Goal: Task Accomplishment & Management: Manage account settings

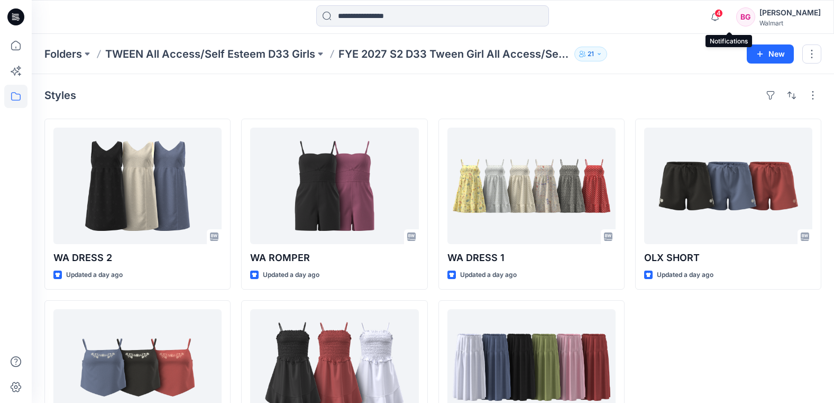
click at [722, 15] on div "4" at bounding box center [713, 10] width 17 height 8
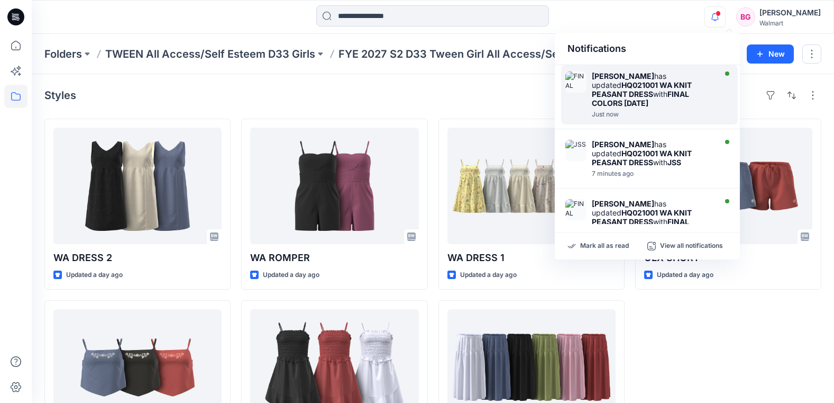
click at [686, 78] on div "Mayra Horlick has updated HQ021001 WA KNIT PEASANT DRESS with FINAL COLORS 6.13…" at bounding box center [653, 89] width 122 height 36
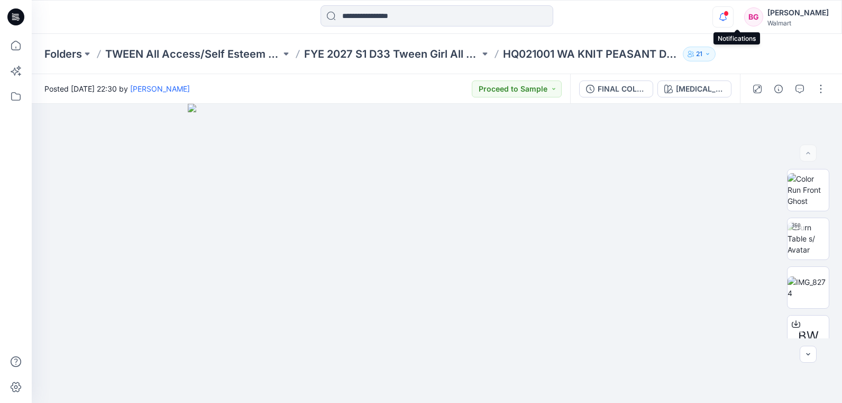
click at [733, 14] on icon "button" at bounding box center [723, 16] width 20 height 21
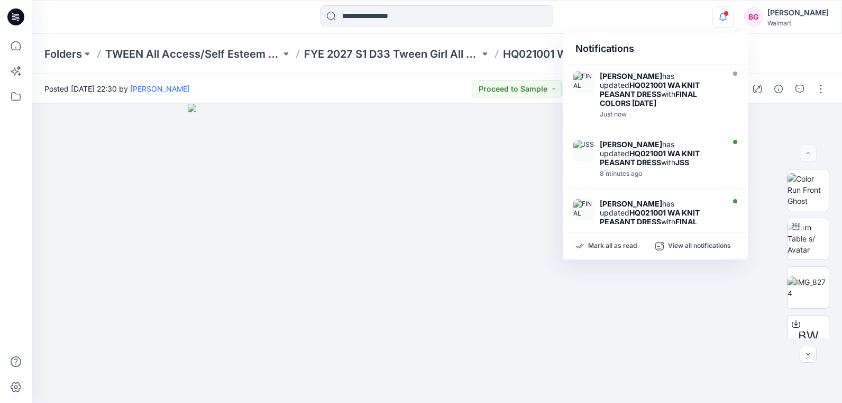
click at [781, 57] on div "Folders TWEEN All Access/Self Esteem D33 Girls FYE 2027 S1 D33 Tween Girl All A…" at bounding box center [437, 54] width 810 height 40
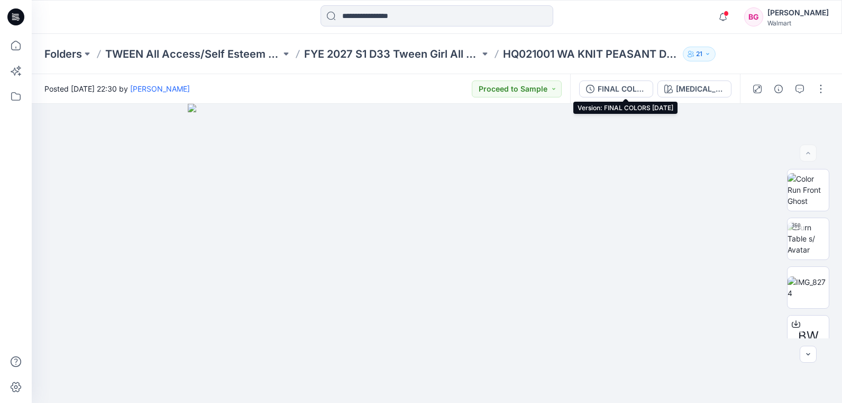
click at [631, 86] on div "FINAL COLORS [DATE]" at bounding box center [622, 89] width 49 height 12
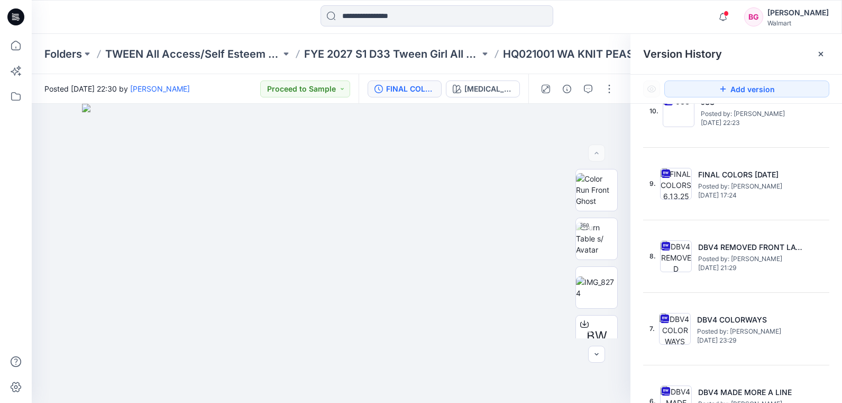
scroll to position [100, 0]
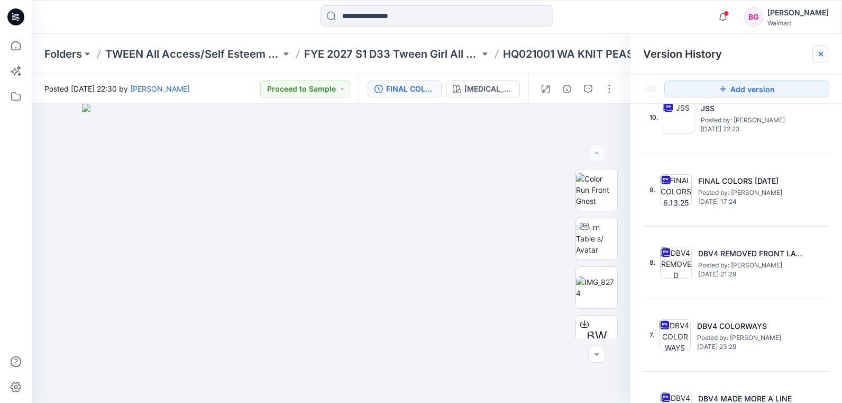
click at [821, 54] on icon at bounding box center [821, 54] width 8 height 8
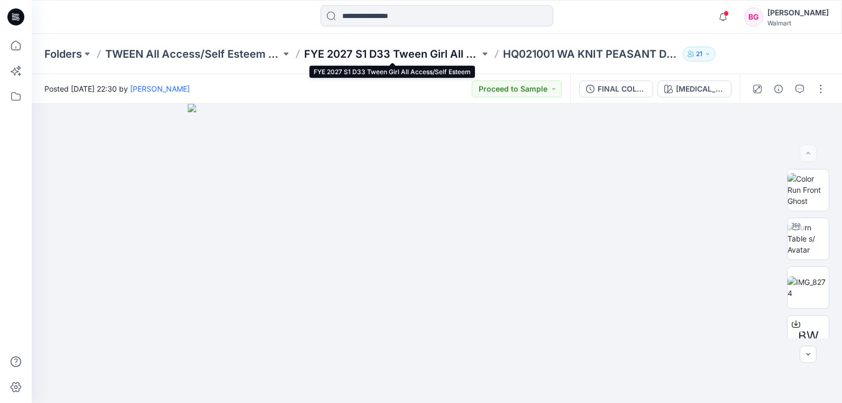
click at [442, 57] on p "FYE 2027 S1 D33 Tween Girl All Access/Self Esteem" at bounding box center [392, 54] width 176 height 15
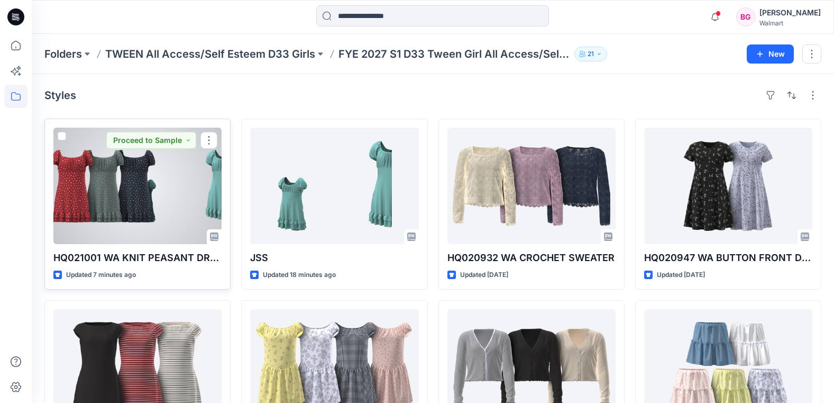
click at [152, 247] on div "HQ021001 WA KNIT PEASANT DRESS Updated 7 minutes ago Proceed to Sample" at bounding box center [137, 204] width 186 height 171
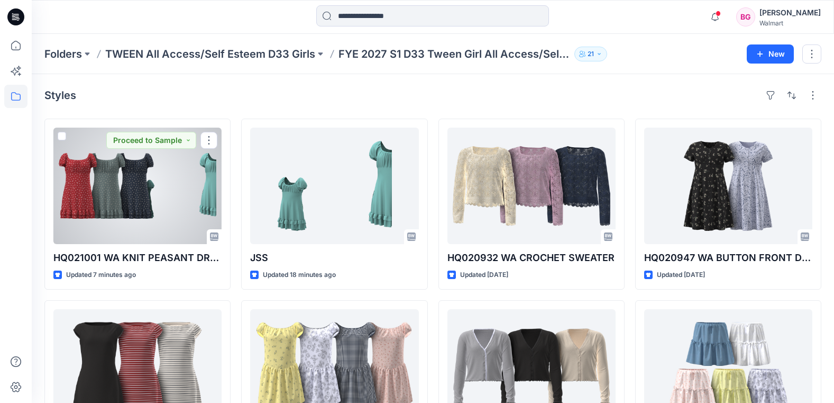
click at [176, 216] on div at bounding box center [137, 185] width 168 height 116
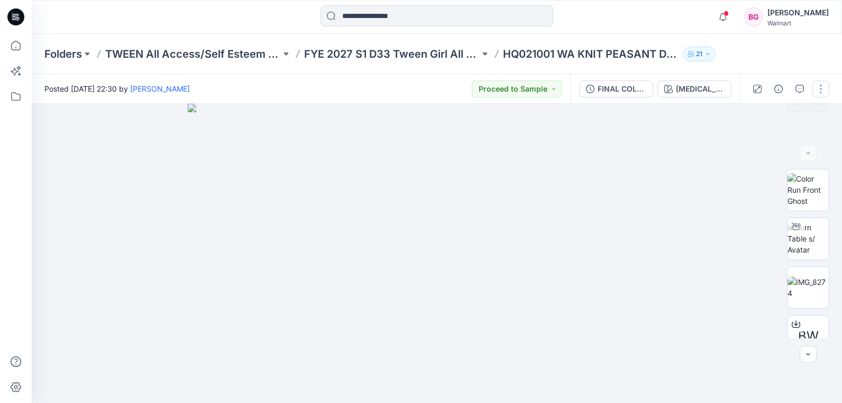
click at [817, 87] on button "button" at bounding box center [821, 88] width 17 height 17
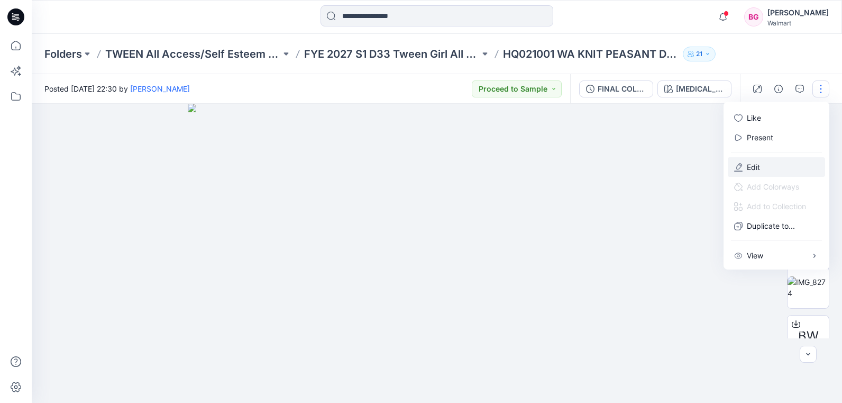
click at [765, 166] on button "Edit" at bounding box center [776, 167] width 97 height 20
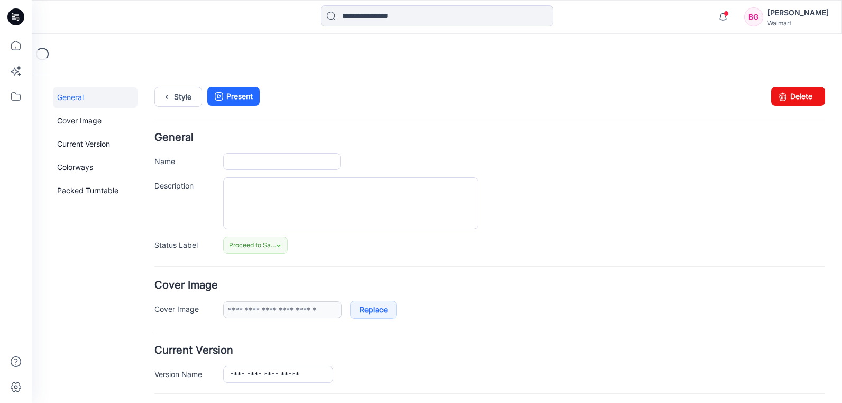
type input "**********"
type input "********"
type input "**********"
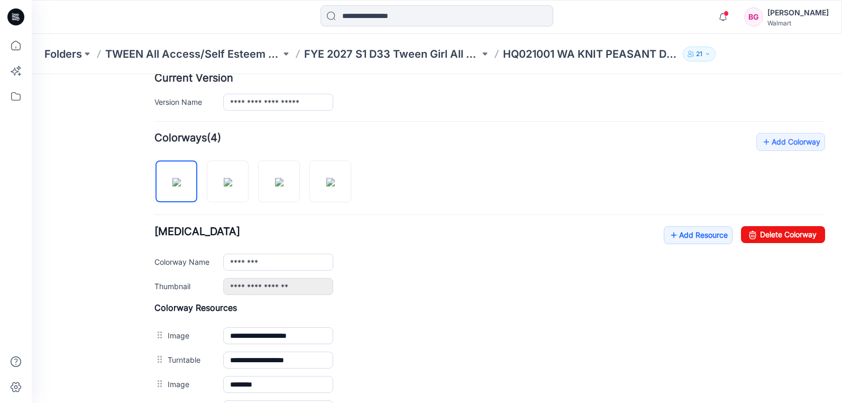
scroll to position [275, 0]
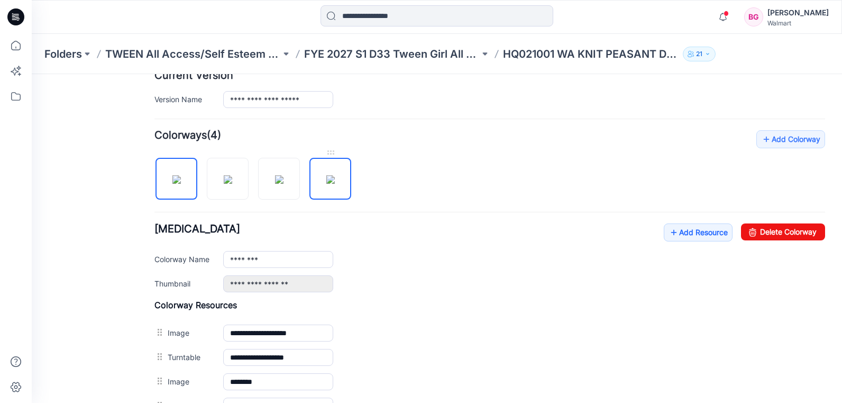
click at [335, 175] on img at bounding box center [330, 179] width 8 height 8
click at [181, 183] on img at bounding box center [176, 179] width 8 height 8
type input "********"
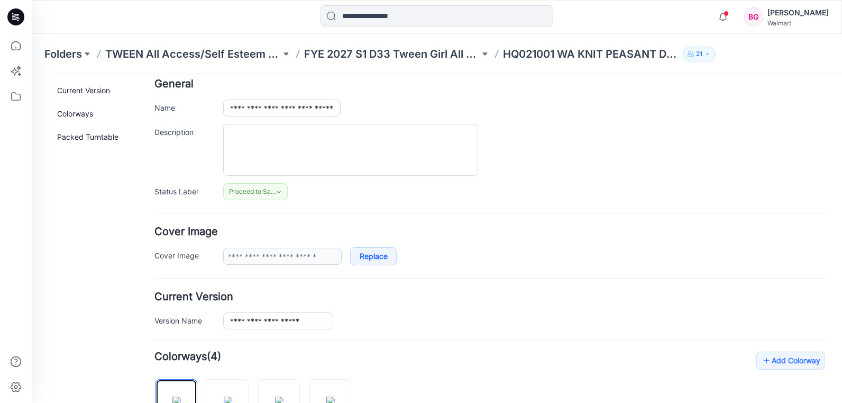
scroll to position [0, 0]
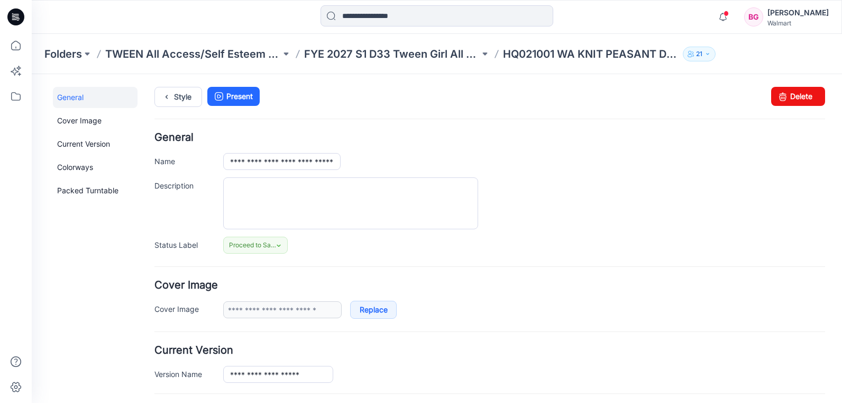
drag, startPoint x: 837, startPoint y: 186, endPoint x: 817, endPoint y: 92, distance: 96.7
click at [733, 15] on icon "button" at bounding box center [723, 16] width 20 height 21
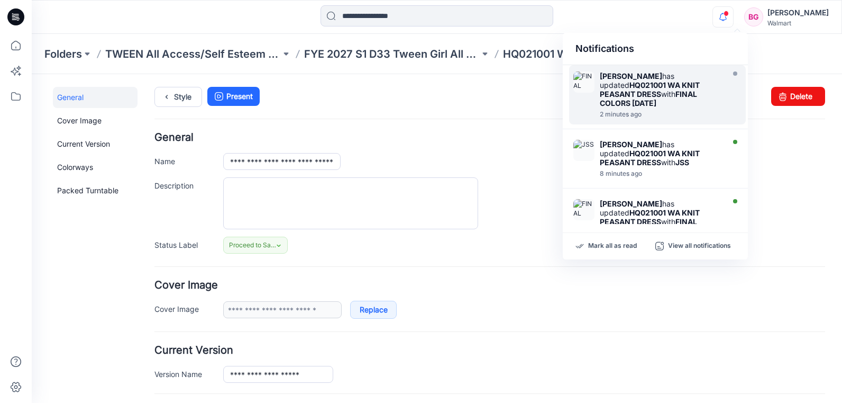
click at [687, 103] on div "Mayra Horlick has updated HQ021001 WA KNIT PEASANT DRESS with FINAL COLORS 6.13…" at bounding box center [661, 89] width 122 height 36
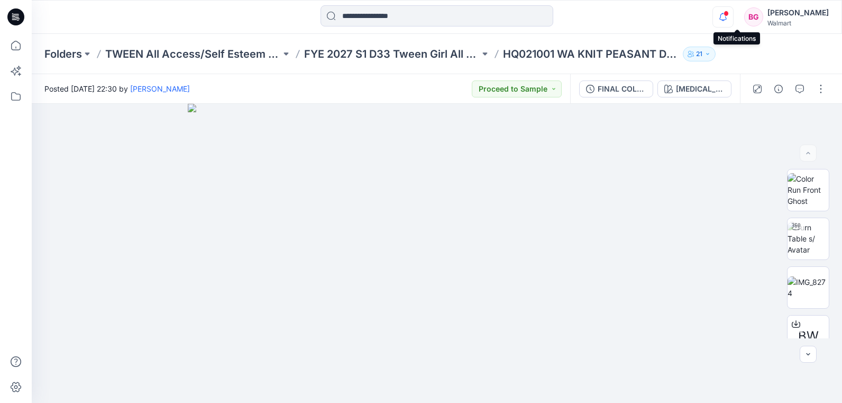
click at [725, 20] on icon "button" at bounding box center [723, 21] width 3 height 2
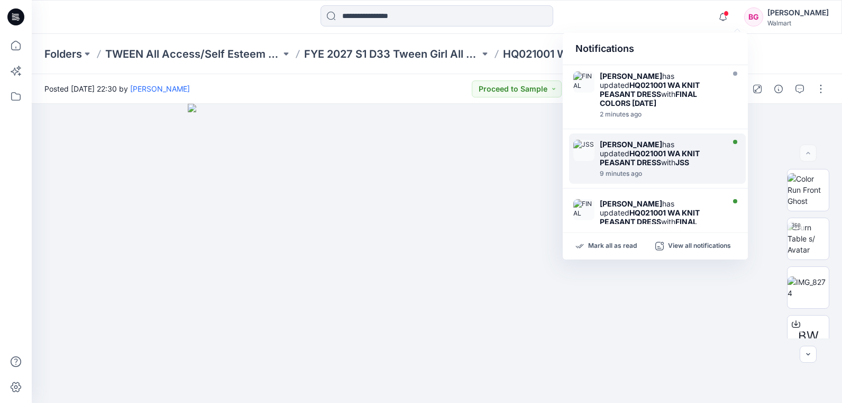
click at [694, 162] on div "Mayra Horlick has updated HQ021001 WA KNIT PEASANT DRESS with JSS" at bounding box center [661, 153] width 122 height 27
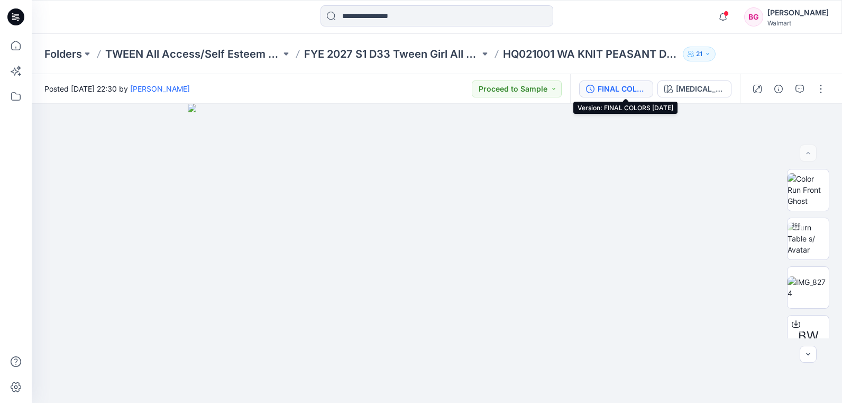
click at [630, 86] on div "FINAL COLORS [DATE]" at bounding box center [622, 89] width 49 height 12
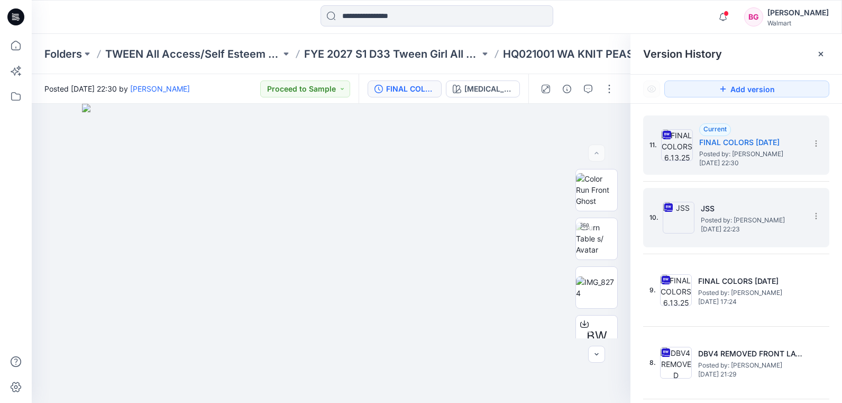
click at [739, 209] on h5 "JSS" at bounding box center [754, 208] width 106 height 13
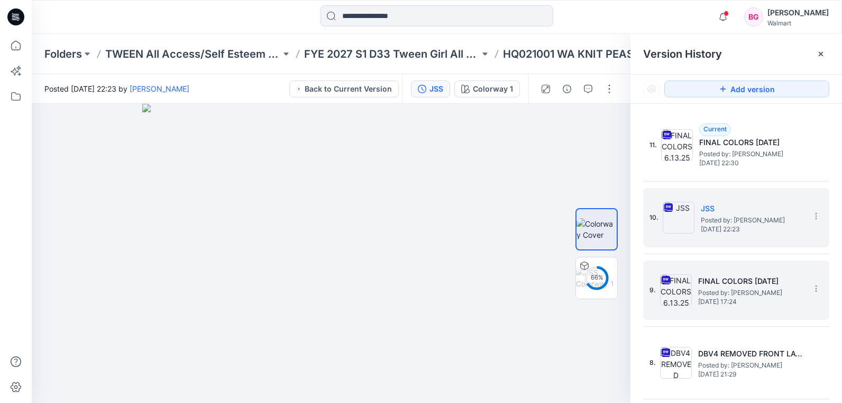
click at [734, 282] on h5 "FINAL COLORS [DATE]" at bounding box center [751, 281] width 106 height 13
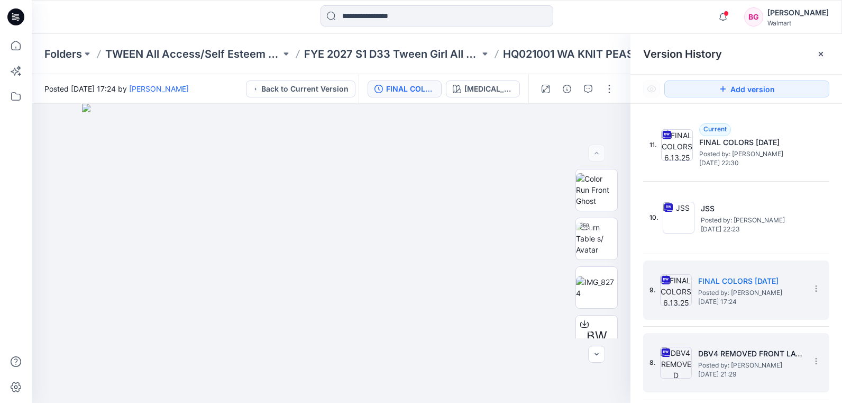
click at [729, 355] on h5 "DBV4 REMOVED FRONT LACE" at bounding box center [751, 353] width 106 height 13
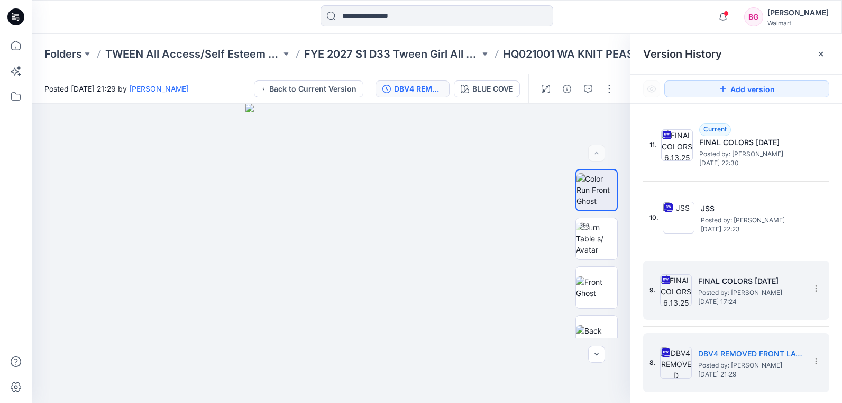
click at [760, 293] on span "Posted by: [PERSON_NAME]" at bounding box center [751, 292] width 106 height 11
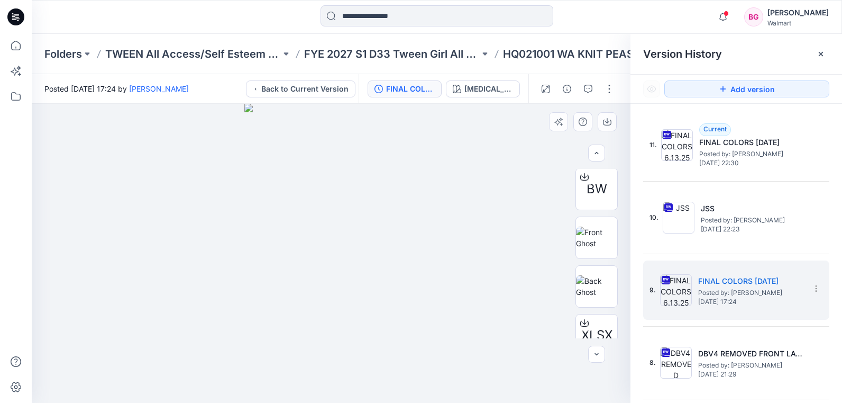
scroll to position [214, 0]
click at [613, 91] on button "button" at bounding box center [609, 88] width 17 height 17
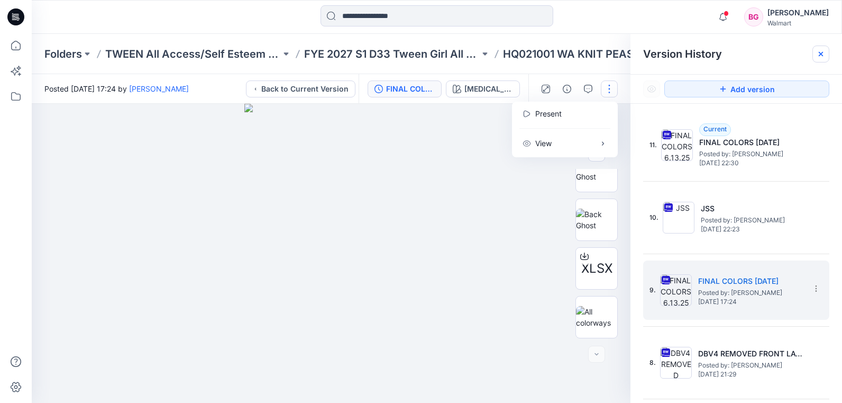
click at [821, 56] on icon at bounding box center [821, 54] width 8 height 8
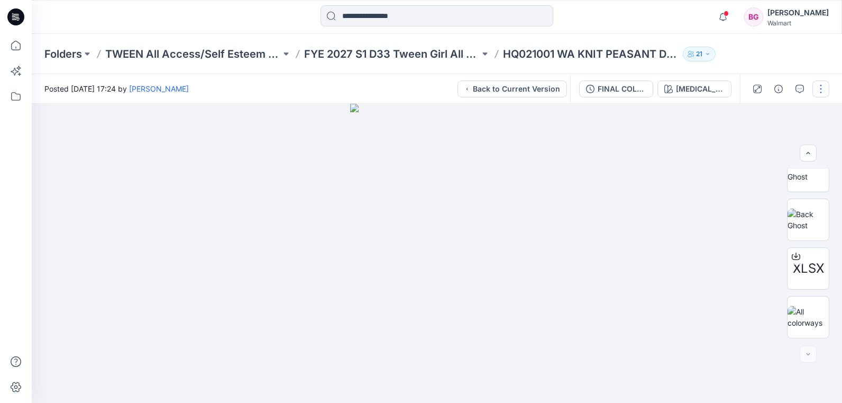
click at [822, 86] on button "button" at bounding box center [821, 88] width 17 height 17
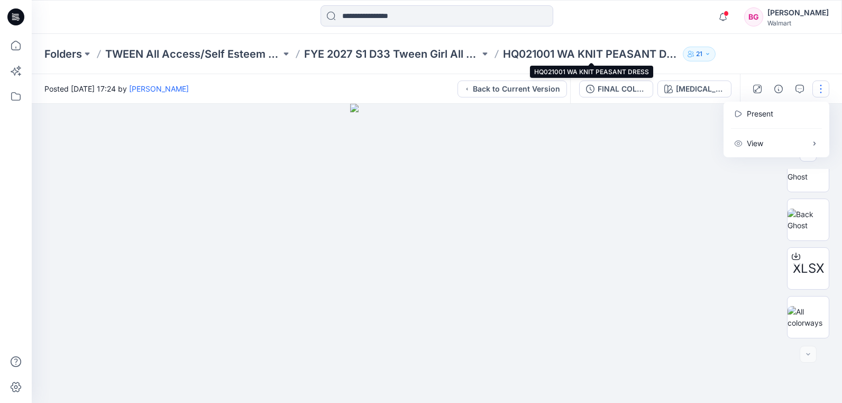
click at [593, 60] on p "HQ021001 WA KNIT PEASANT DRESS" at bounding box center [591, 54] width 176 height 15
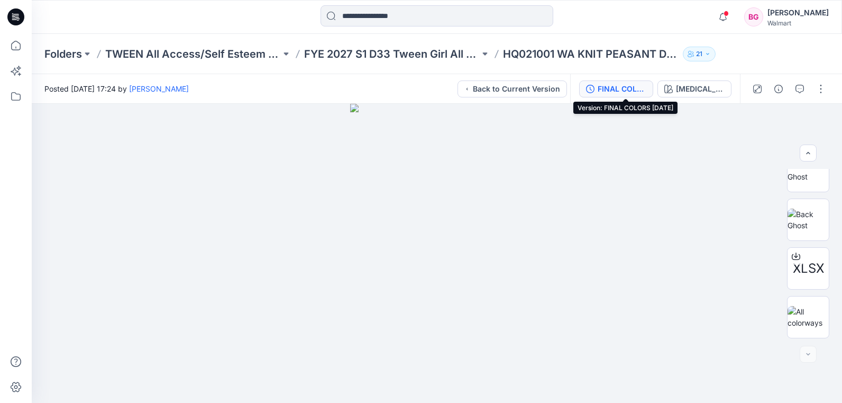
click at [646, 90] on div "FINAL COLORS [DATE]" at bounding box center [622, 89] width 49 height 12
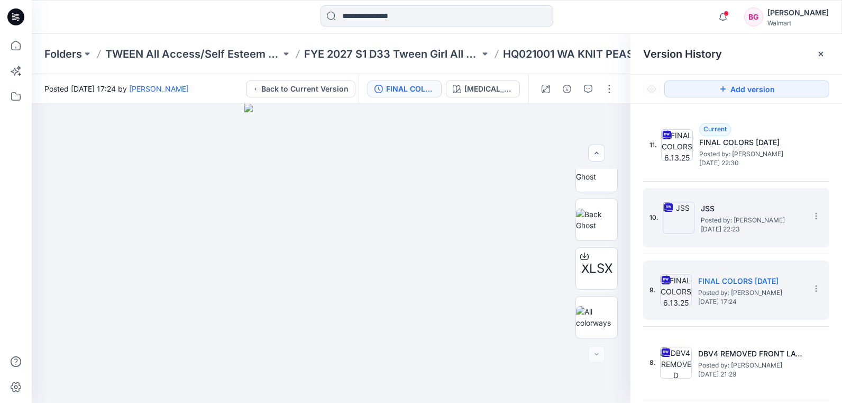
click at [743, 202] on h5 "JSS" at bounding box center [754, 208] width 106 height 13
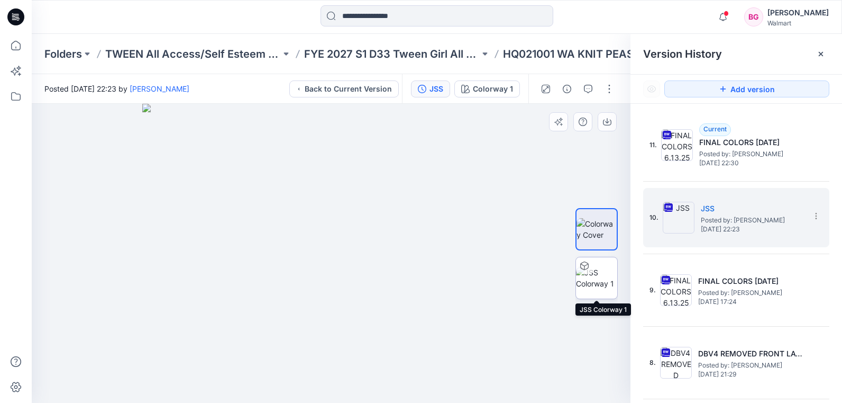
click at [601, 273] on img at bounding box center [596, 278] width 41 height 22
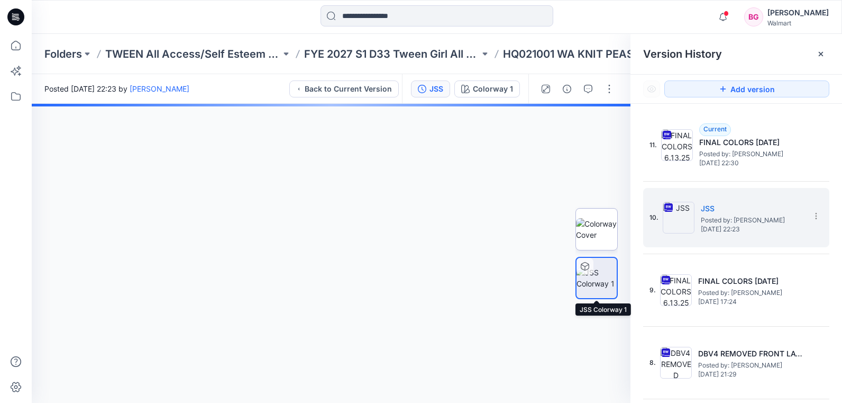
click at [603, 234] on img at bounding box center [596, 229] width 41 height 22
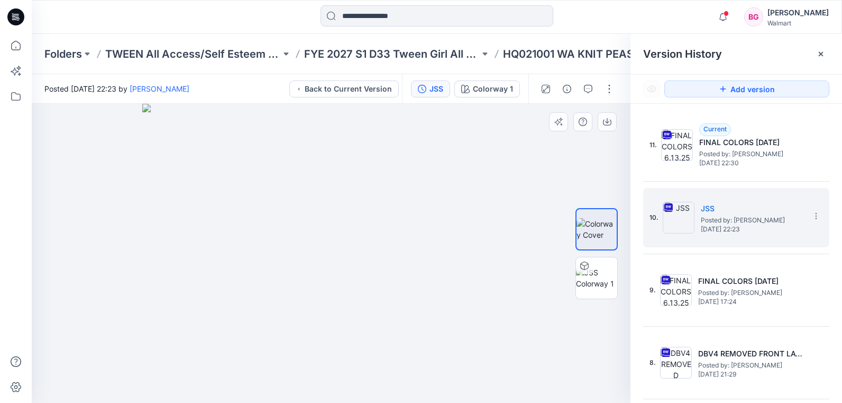
click at [531, 198] on div at bounding box center [331, 253] width 599 height 299
click at [508, 197] on img at bounding box center [331, 253] width 378 height 299
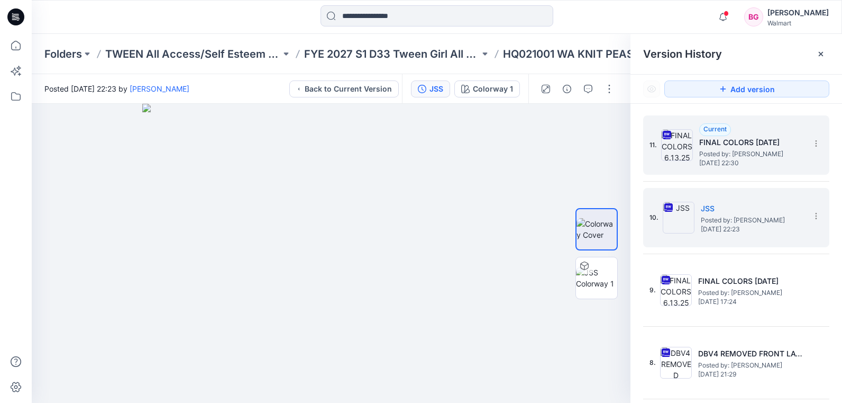
click at [740, 161] on span "[DATE] 22:30" at bounding box center [752, 162] width 106 height 7
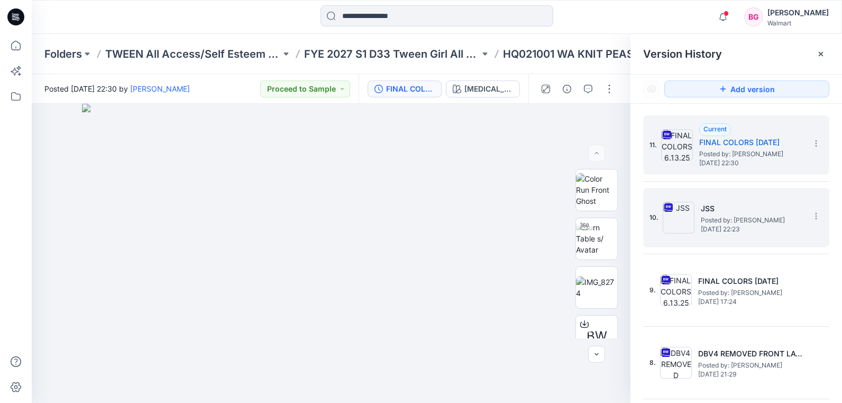
click at [726, 203] on h5 "JSS" at bounding box center [754, 208] width 106 height 13
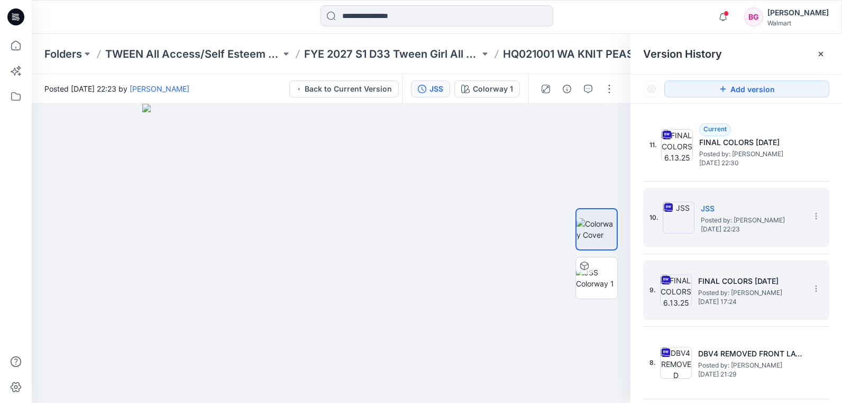
click at [718, 278] on h5 "FINAL COLORS [DATE]" at bounding box center [751, 281] width 106 height 13
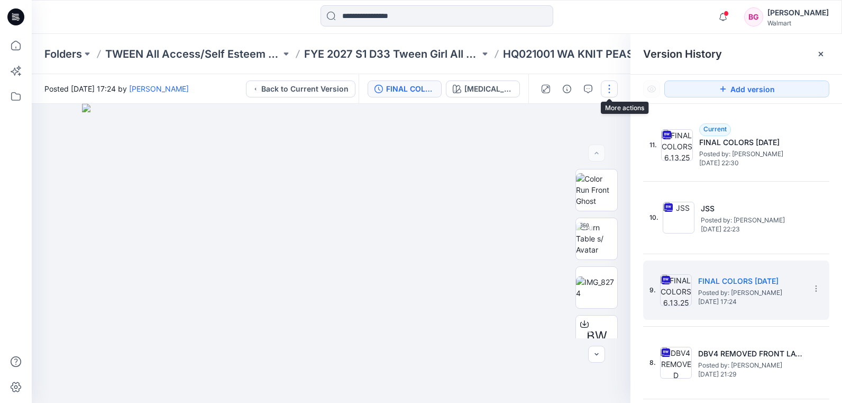
click at [608, 88] on button "button" at bounding box center [609, 88] width 17 height 17
click at [585, 140] on button "View" at bounding box center [564, 143] width 97 height 20
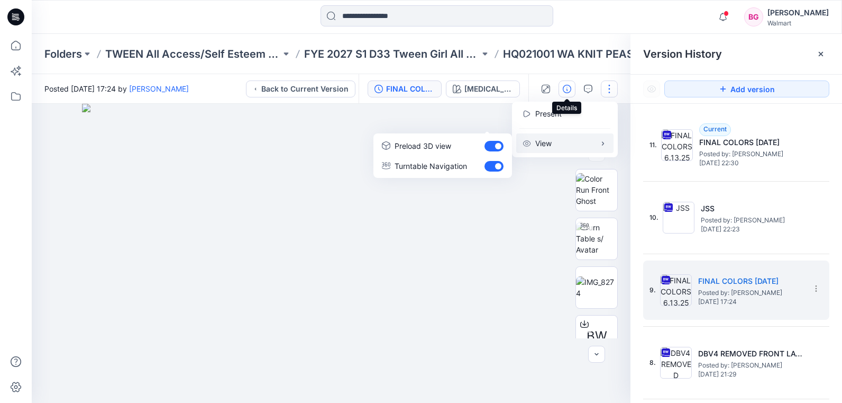
click at [568, 88] on icon "button" at bounding box center [567, 89] width 8 height 8
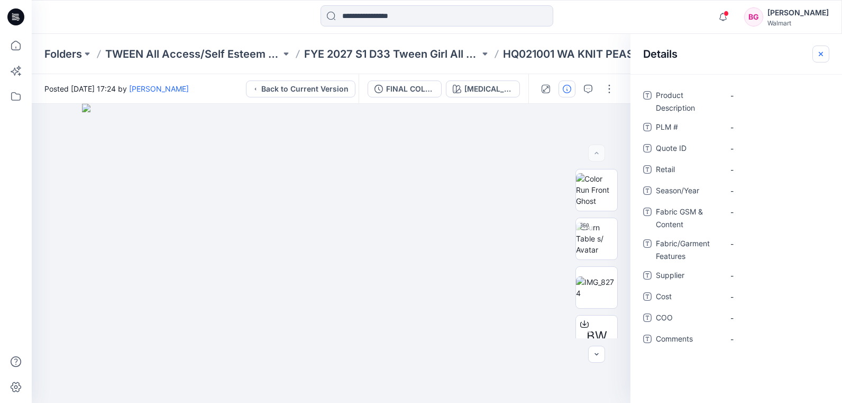
click at [821, 53] on icon "button" at bounding box center [821, 54] width 8 height 8
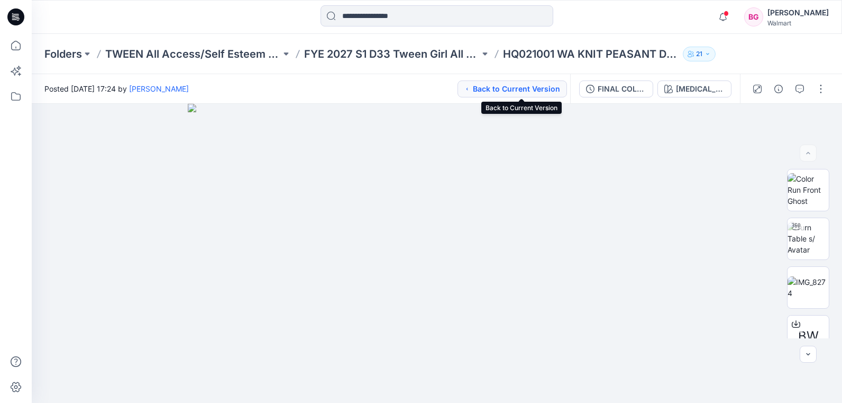
click at [557, 86] on button "Back to Current Version" at bounding box center [513, 88] width 110 height 17
click at [818, 87] on button "button" at bounding box center [821, 88] width 17 height 17
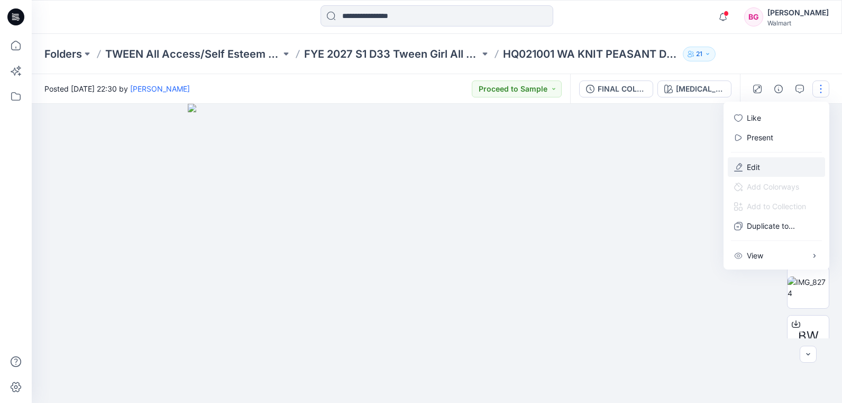
click at [754, 165] on p "Edit" at bounding box center [753, 166] width 13 height 11
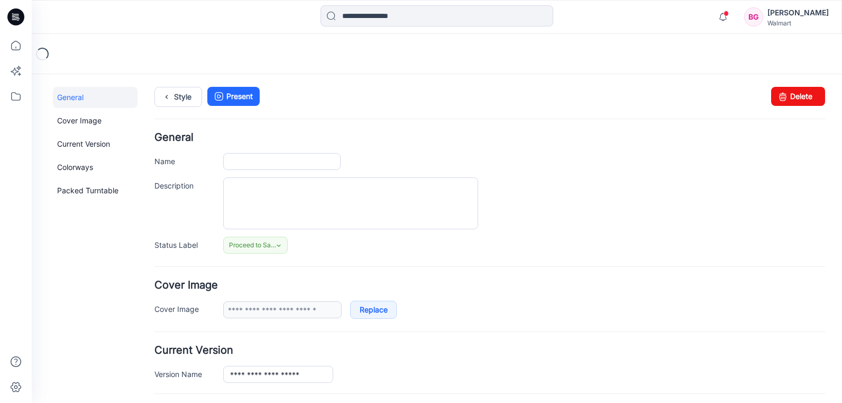
type input "**********"
type input "********"
type input "**********"
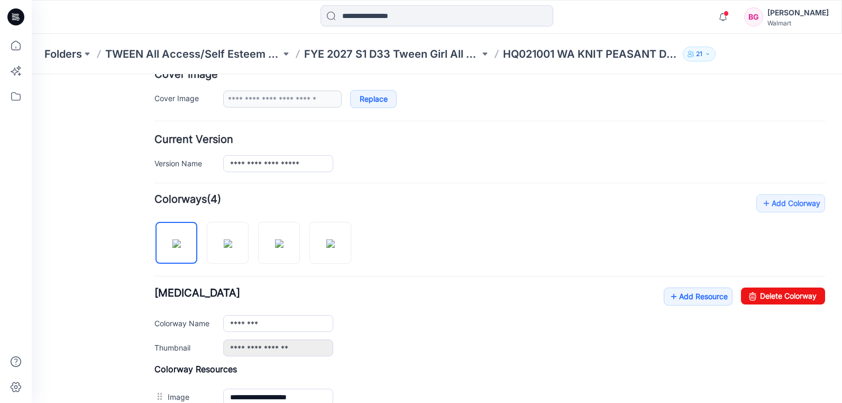
scroll to position [218, 0]
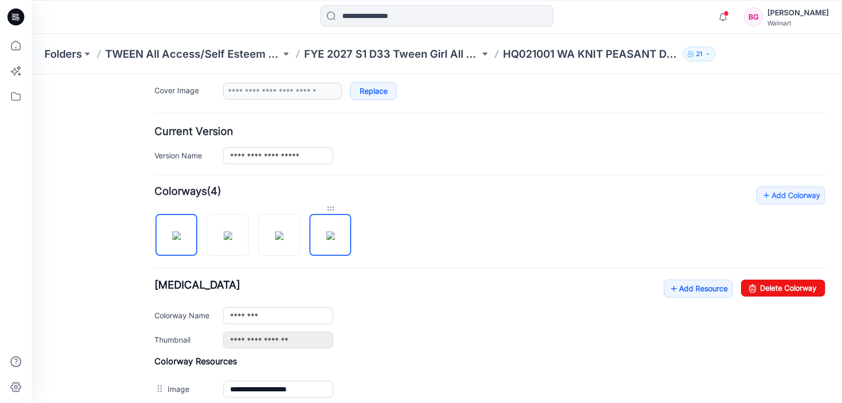
click at [331, 208] on div at bounding box center [330, 208] width 42 height 11
click at [332, 212] on div at bounding box center [330, 208] width 42 height 11
click at [335, 240] on img at bounding box center [330, 235] width 8 height 8
drag, startPoint x: 752, startPoint y: 291, endPoint x: 725, endPoint y: 279, distance: 29.6
click at [752, 285] on link "Delete Colorway" at bounding box center [783, 287] width 84 height 17
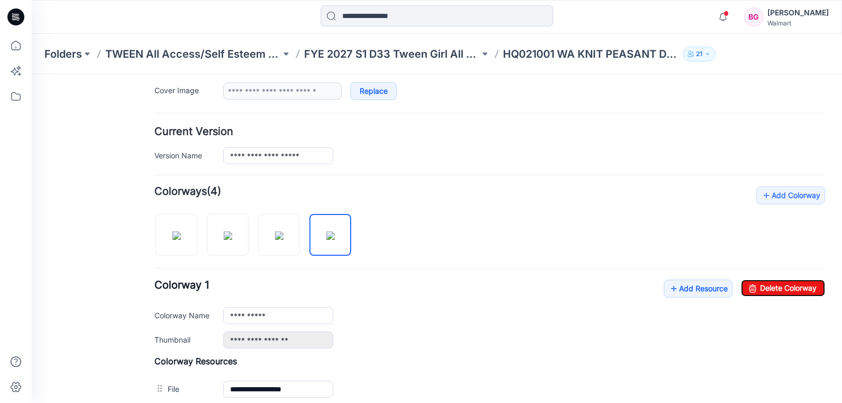
type input "********"
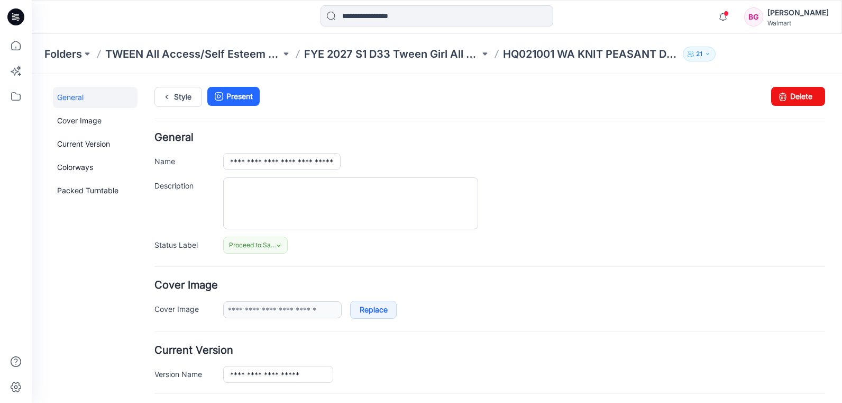
drag, startPoint x: 839, startPoint y: 171, endPoint x: 662, endPoint y: 110, distance: 186.9
click at [546, 55] on p "HQ021001 WA KNIT PEASANT DRESS" at bounding box center [591, 54] width 176 height 15
click at [171, 91] on icon at bounding box center [166, 96] width 15 height 19
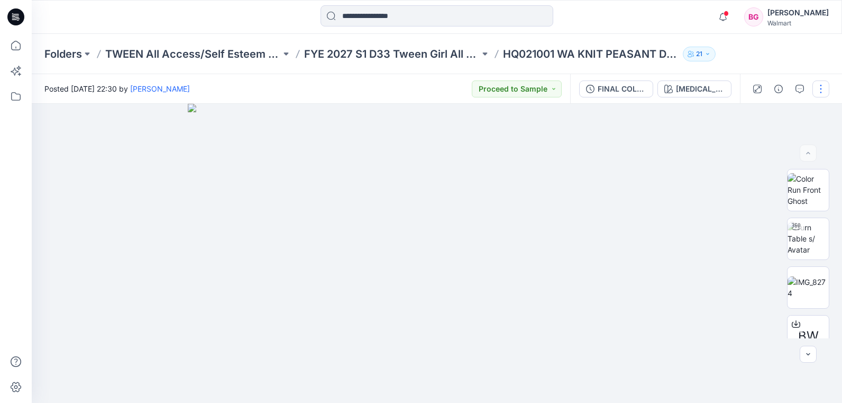
click at [821, 91] on button "button" at bounding box center [821, 88] width 17 height 17
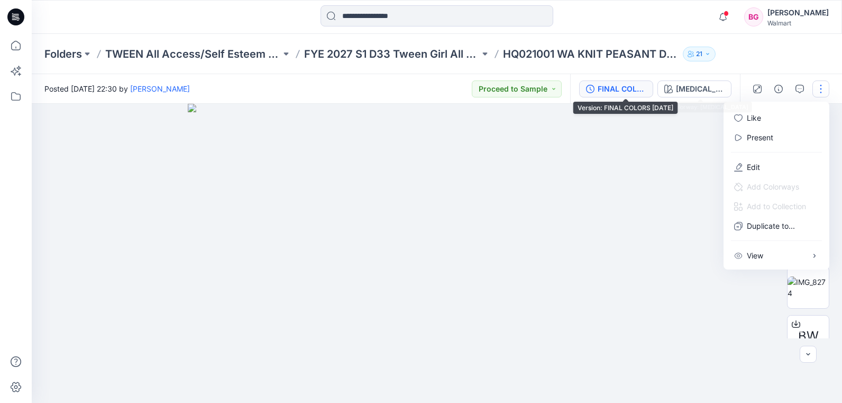
click at [636, 88] on div "FINAL COLORS [DATE]" at bounding box center [622, 89] width 49 height 12
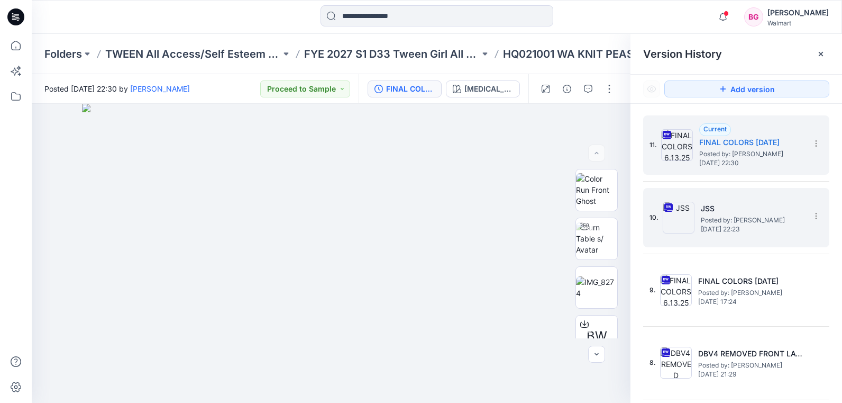
click at [755, 206] on h5 "JSS" at bounding box center [754, 208] width 106 height 13
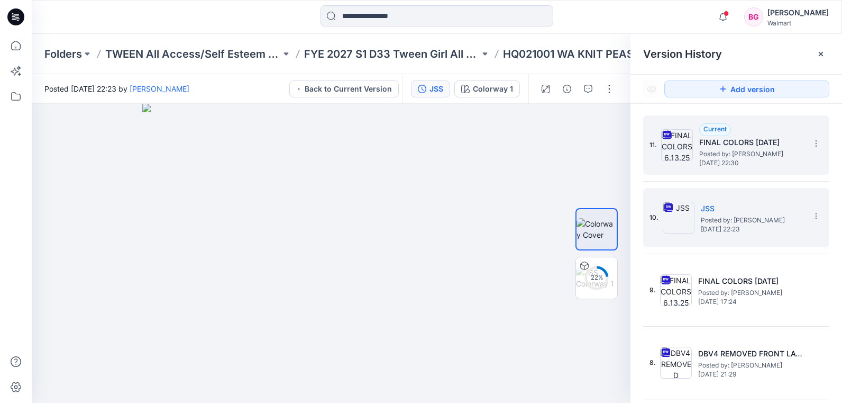
click at [771, 149] on span "Posted by: [PERSON_NAME]" at bounding box center [752, 154] width 106 height 11
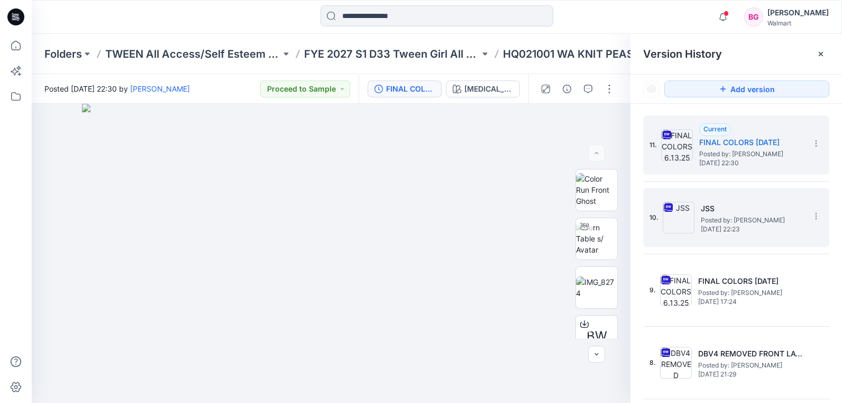
click at [752, 215] on span "Posted by: [PERSON_NAME]" at bounding box center [754, 220] width 106 height 11
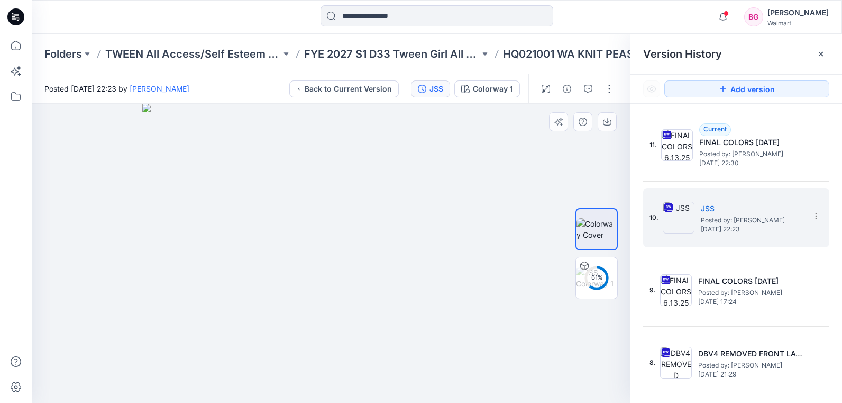
drag, startPoint x: 426, startPoint y: 299, endPoint x: 436, endPoint y: 299, distance: 10.1
click at [426, 298] on img at bounding box center [331, 253] width 378 height 299
click at [599, 237] on img at bounding box center [597, 229] width 40 height 22
click at [549, 89] on icon "button" at bounding box center [546, 89] width 8 height 8
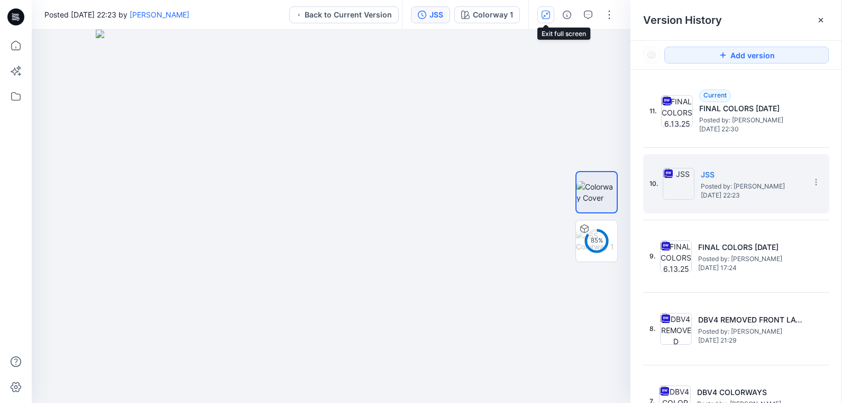
click at [548, 17] on icon "button" at bounding box center [546, 15] width 8 height 8
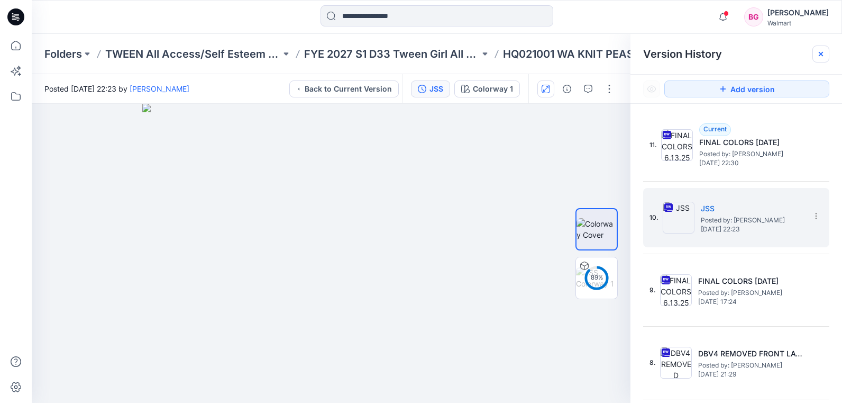
click at [822, 53] on icon at bounding box center [821, 54] width 4 height 4
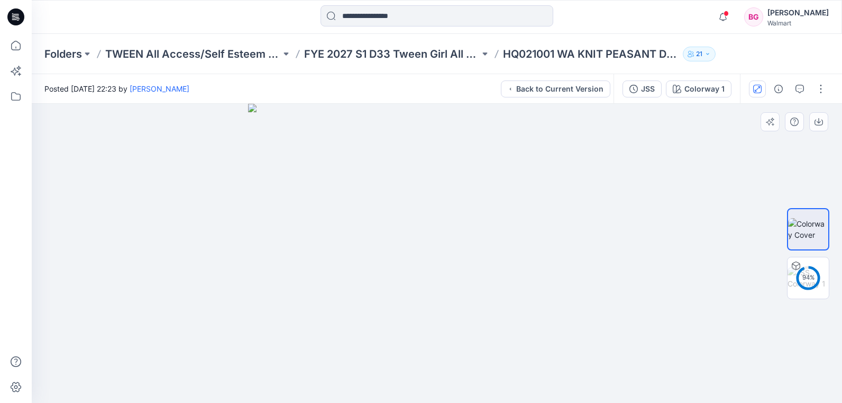
click at [382, 254] on img at bounding box center [437, 253] width 378 height 299
click at [803, 275] on img at bounding box center [808, 278] width 41 height 22
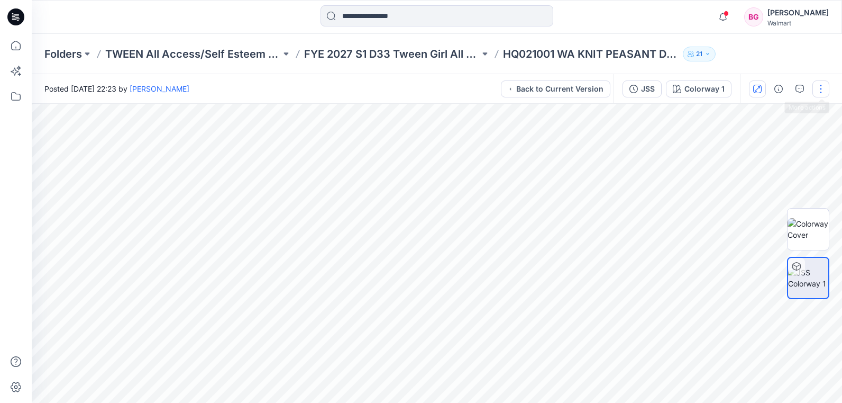
click at [820, 88] on button "button" at bounding box center [821, 88] width 17 height 17
click at [585, 92] on button "Back to Current Version" at bounding box center [556, 88] width 110 height 17
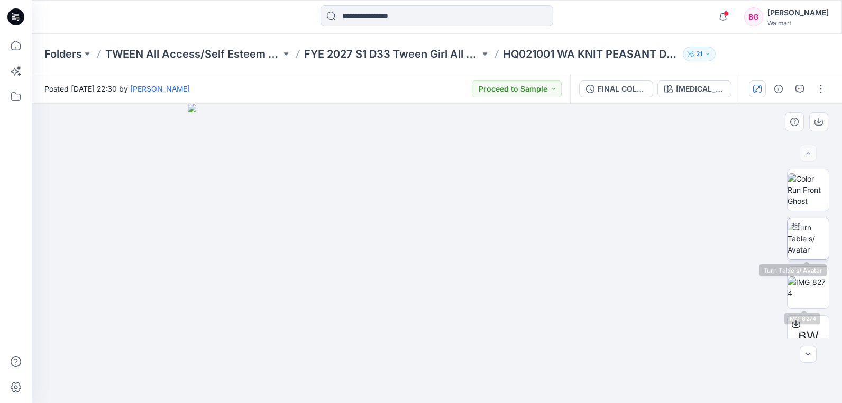
click at [812, 239] on img at bounding box center [808, 238] width 41 height 33
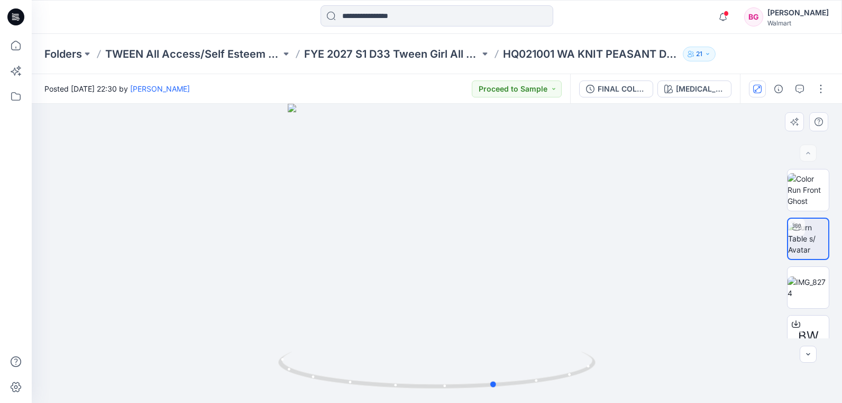
drag, startPoint x: 558, startPoint y: 266, endPoint x: 287, endPoint y: 289, distance: 271.3
click at [287, 289] on div at bounding box center [437, 253] width 810 height 299
click at [756, 88] on icon "button" at bounding box center [757, 89] width 8 height 8
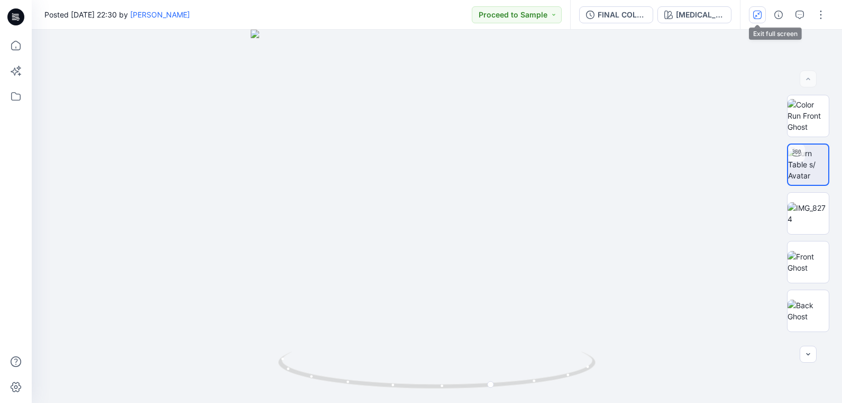
click at [753, 19] on icon "button" at bounding box center [757, 15] width 8 height 8
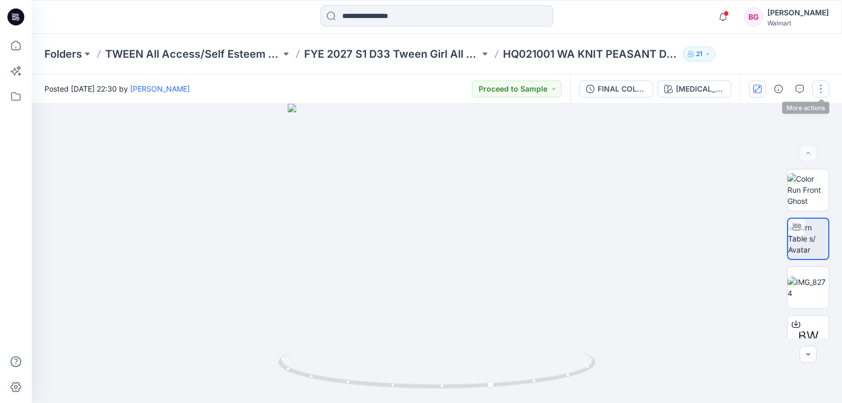
click at [819, 89] on button "button" at bounding box center [821, 88] width 17 height 17
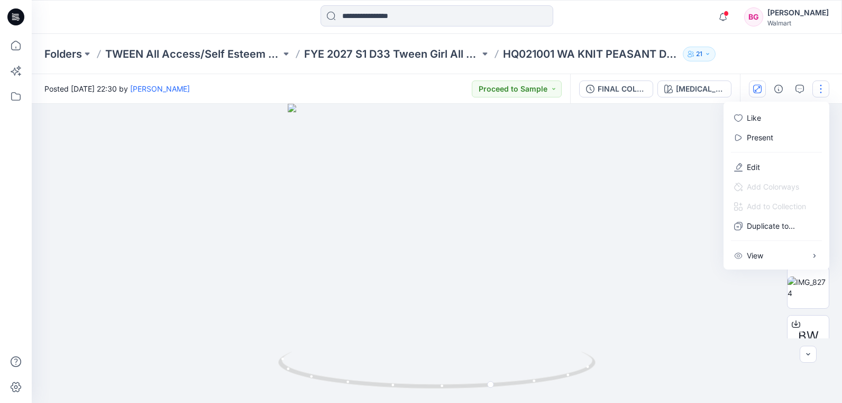
click at [654, 138] on div at bounding box center [437, 253] width 810 height 299
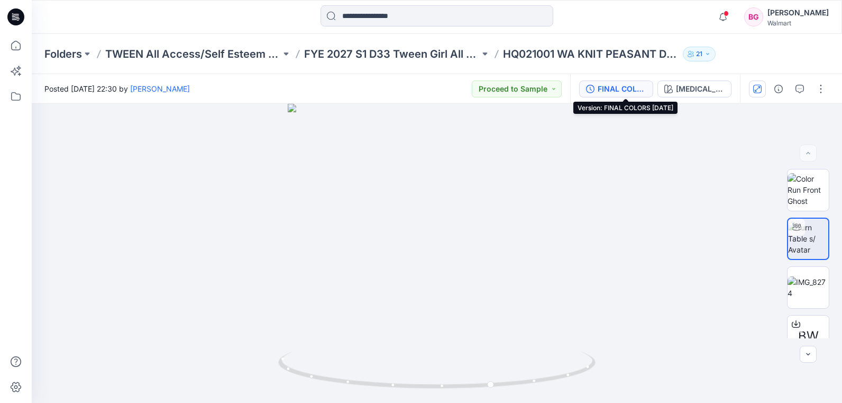
click at [614, 92] on div "FINAL COLORS [DATE]" at bounding box center [622, 89] width 49 height 12
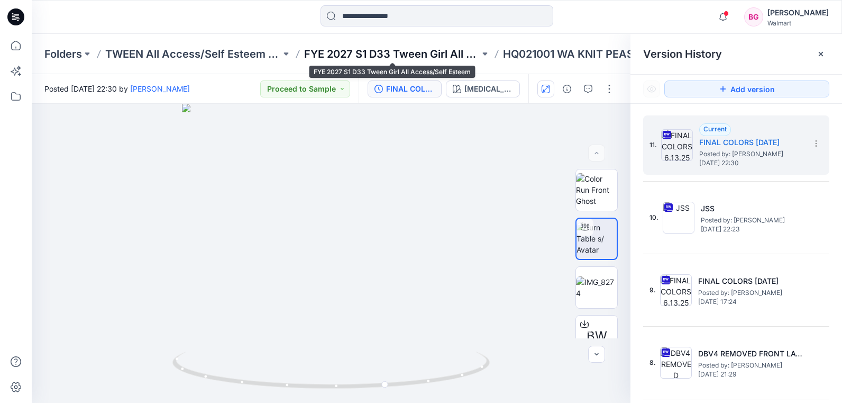
click at [469, 53] on p "FYE 2027 S1 D33 Tween Girl All Access/Self Esteem" at bounding box center [392, 54] width 176 height 15
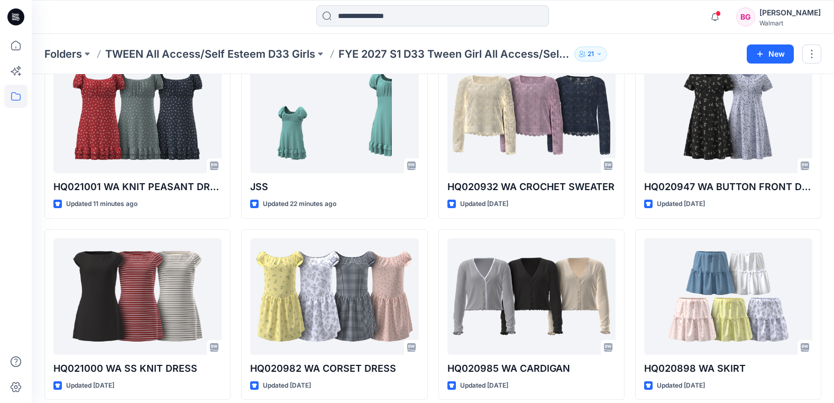
scroll to position [45, 0]
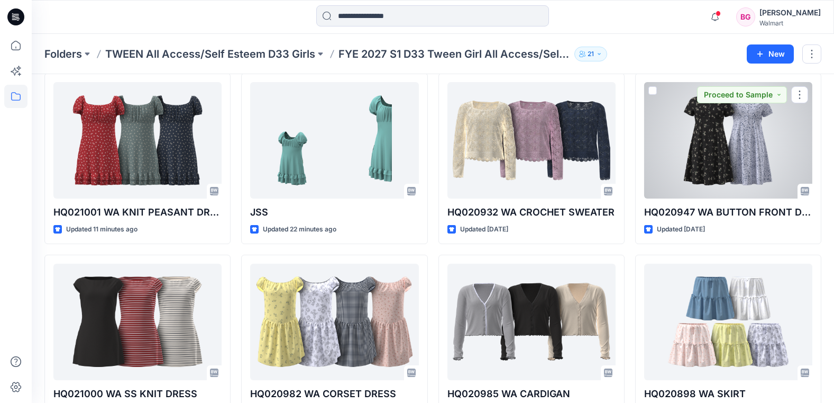
click at [736, 169] on div at bounding box center [728, 140] width 168 height 116
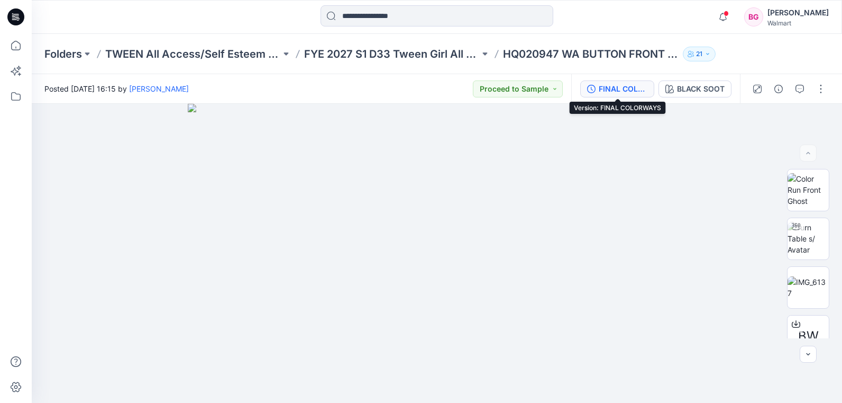
click at [616, 90] on div "FINAL COLORWAYS" at bounding box center [623, 89] width 49 height 12
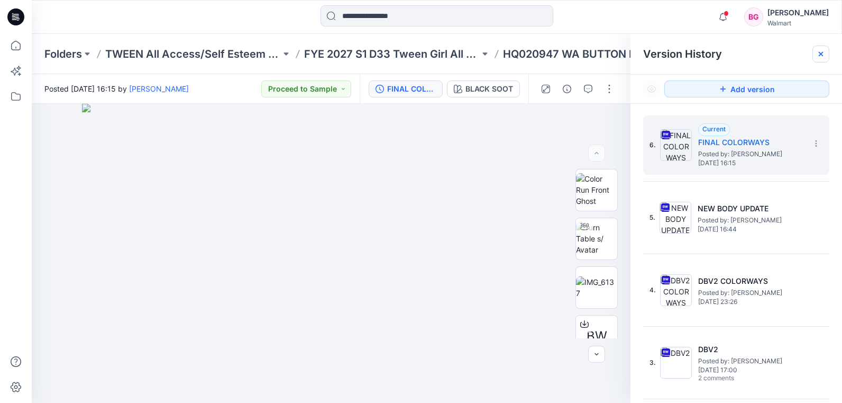
click at [821, 55] on icon at bounding box center [821, 54] width 8 height 8
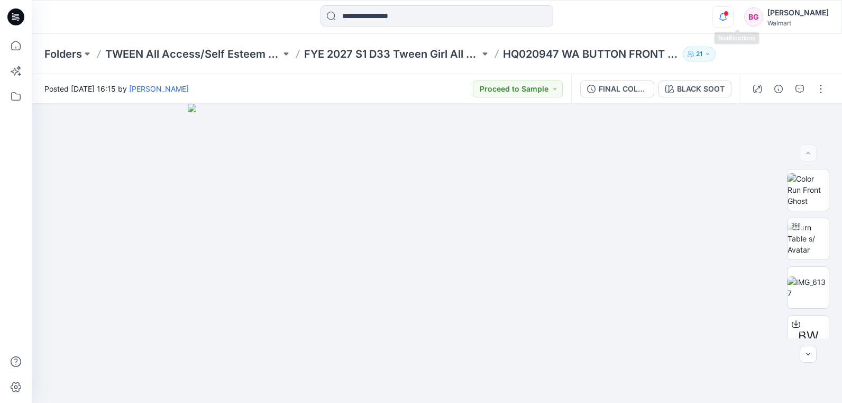
click at [733, 19] on icon "button" at bounding box center [723, 16] width 20 height 21
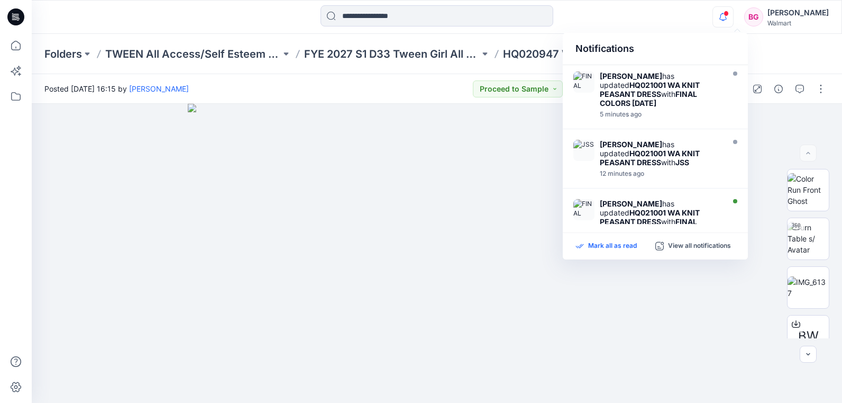
click at [627, 248] on p "Mark all as read" at bounding box center [612, 246] width 49 height 10
click at [666, 13] on div "Notifications Mayra Horlick has updated HQ021001 WA KNIT PEASANT DRESS with FIN…" at bounding box center [437, 16] width 810 height 23
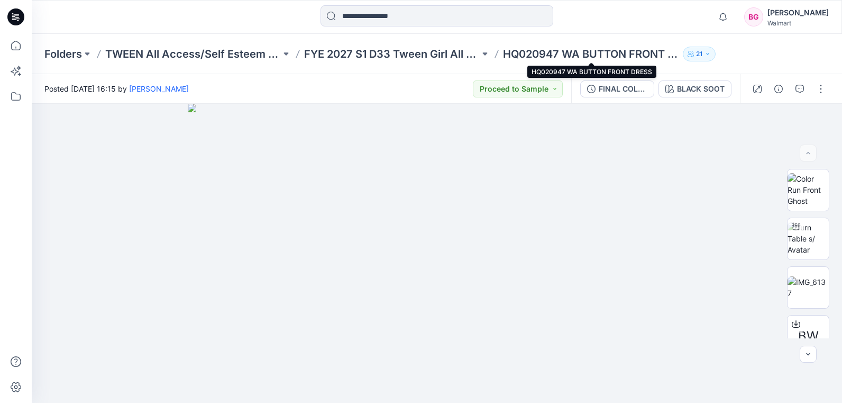
click at [590, 51] on p "HQ020947 WA BUTTON FRONT DRESS" at bounding box center [591, 54] width 176 height 15
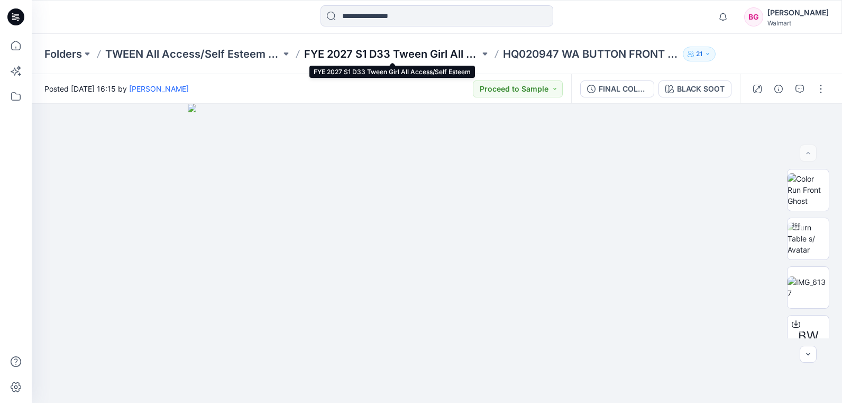
click at [462, 57] on p "FYE 2027 S1 D33 Tween Girl All Access/Self Esteem" at bounding box center [392, 54] width 176 height 15
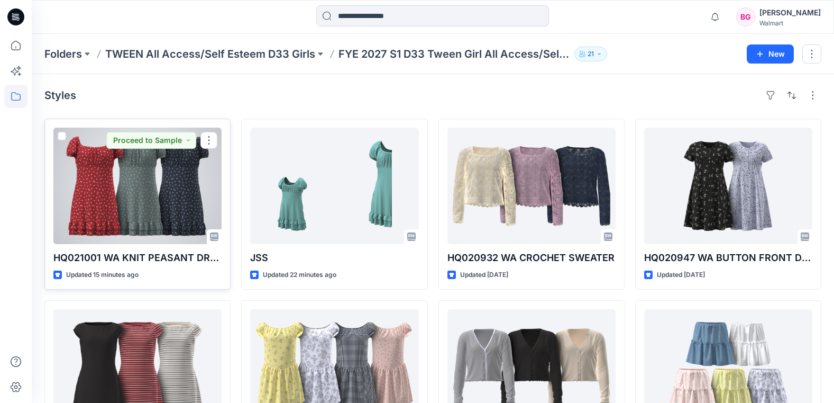
click at [174, 250] on p "HQ021001 WA KNIT PEASANT DRESS" at bounding box center [137, 257] width 168 height 15
click at [163, 254] on p "HQ021001 WA KNIT PEASANT DRESS" at bounding box center [137, 257] width 168 height 15
click at [163, 217] on div at bounding box center [137, 185] width 168 height 116
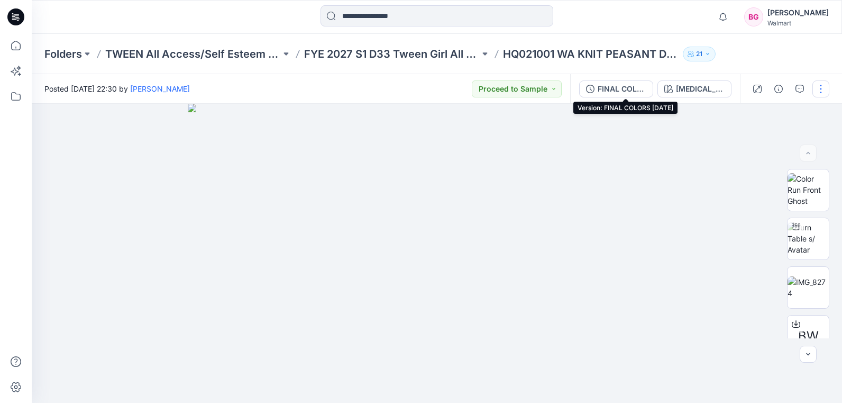
click at [607, 89] on div "FINAL COLORS [DATE]" at bounding box center [622, 89] width 49 height 12
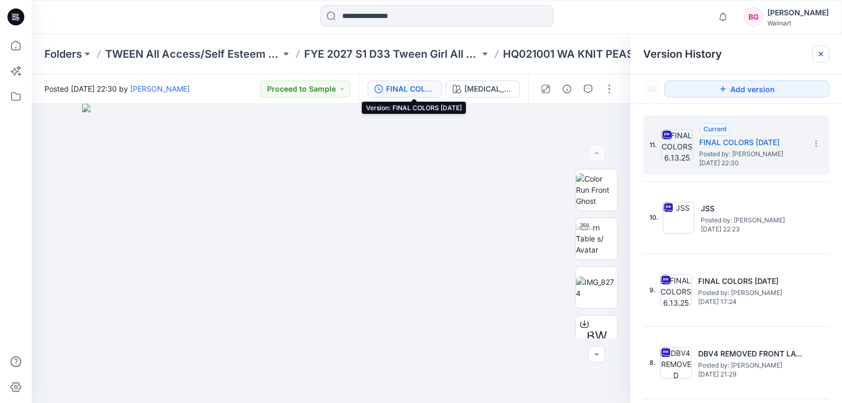
click at [820, 53] on icon at bounding box center [821, 54] width 4 height 4
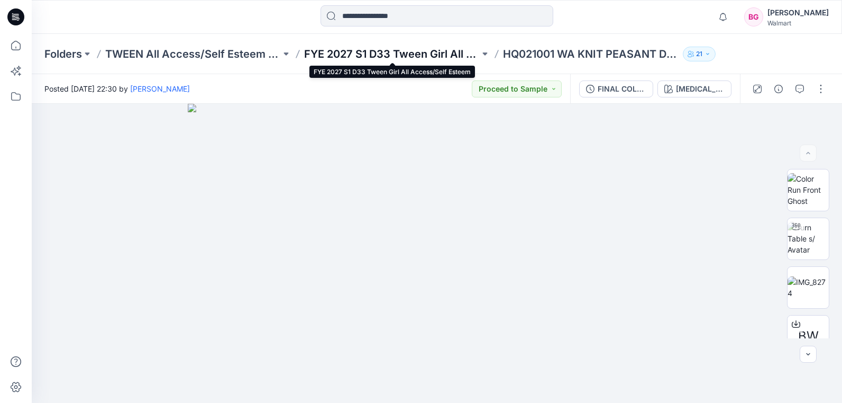
click at [456, 53] on p "FYE 2027 S1 D33 Tween Girl All Access/Self Esteem" at bounding box center [392, 54] width 176 height 15
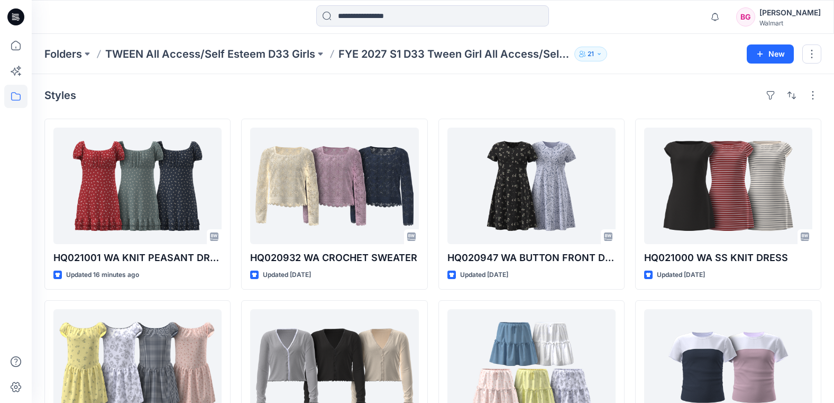
click at [214, 89] on div "Styles" at bounding box center [432, 95] width 777 height 17
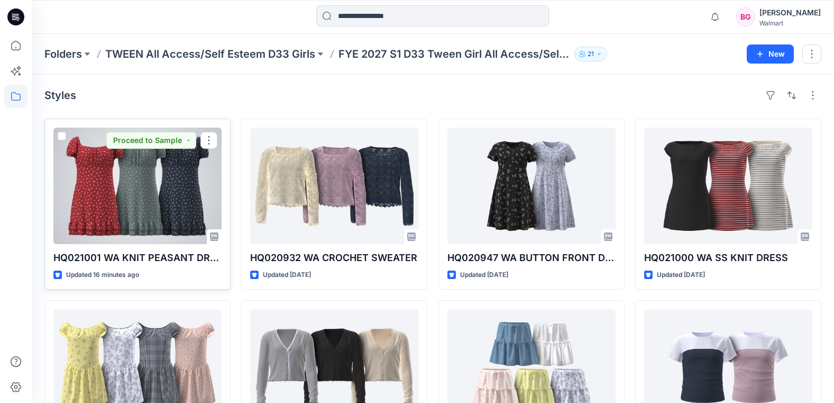
click at [151, 244] on div "HQ021001 WA KNIT PEASANT DRESS Updated 16 minutes ago Proceed to Sample" at bounding box center [137, 204] width 186 height 171
click at [149, 215] on div at bounding box center [137, 185] width 168 height 116
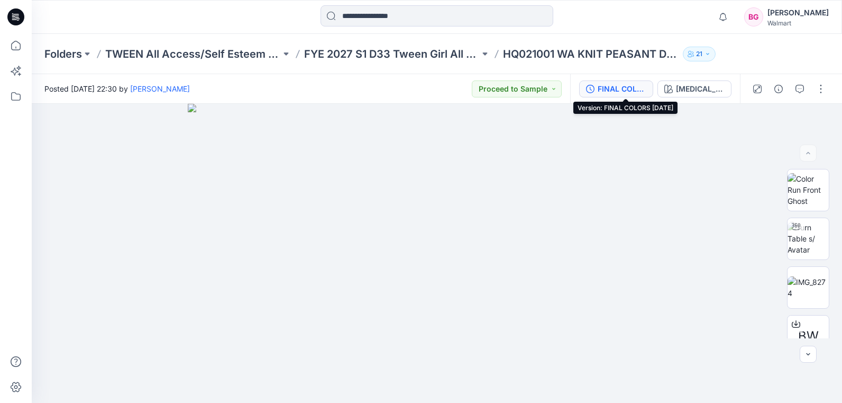
click at [607, 92] on div "FINAL COLORS [DATE]" at bounding box center [622, 89] width 49 height 12
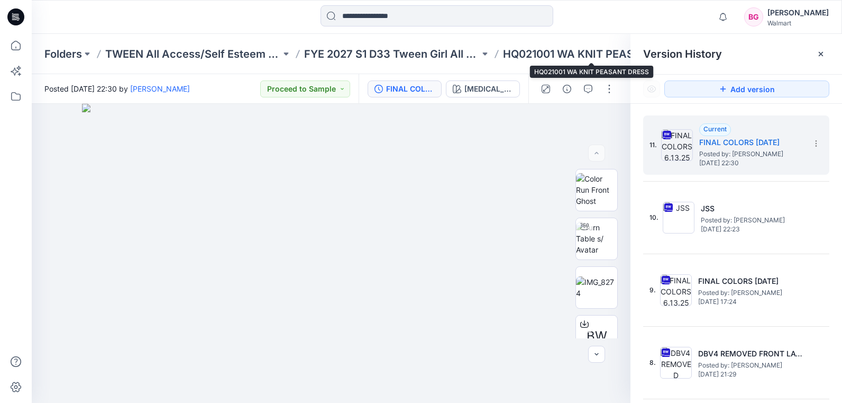
drag, startPoint x: 548, startPoint y: 48, endPoint x: 679, endPoint y: 56, distance: 130.9
click at [549, 48] on p "HQ021001 WA KNIT PEASANT DRESS" at bounding box center [591, 54] width 176 height 15
click at [825, 53] on div at bounding box center [821, 53] width 17 height 17
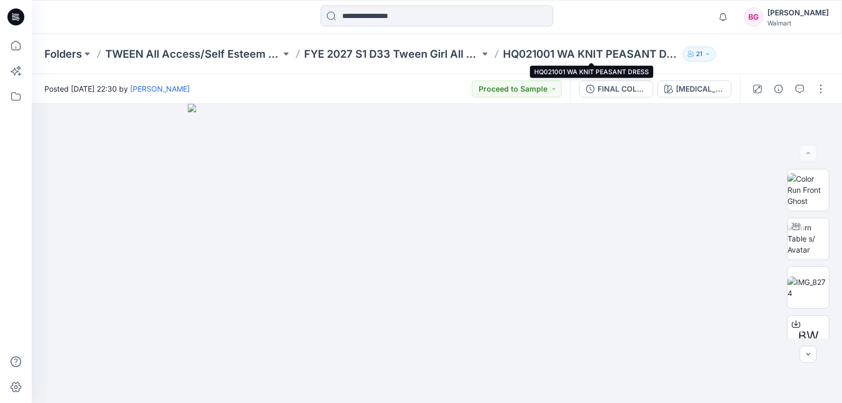
click at [580, 57] on p "HQ021001 WA KNIT PEASANT DRESS" at bounding box center [591, 54] width 176 height 15
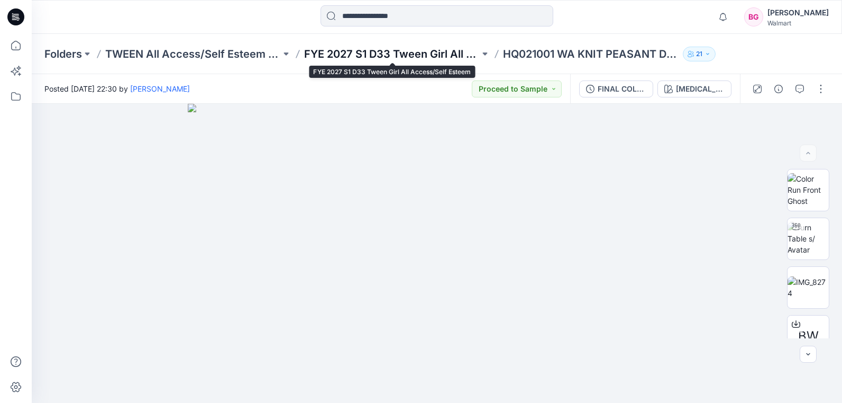
click at [456, 56] on p "FYE 2027 S1 D33 Tween Girl All Access/Self Esteem" at bounding box center [392, 54] width 176 height 15
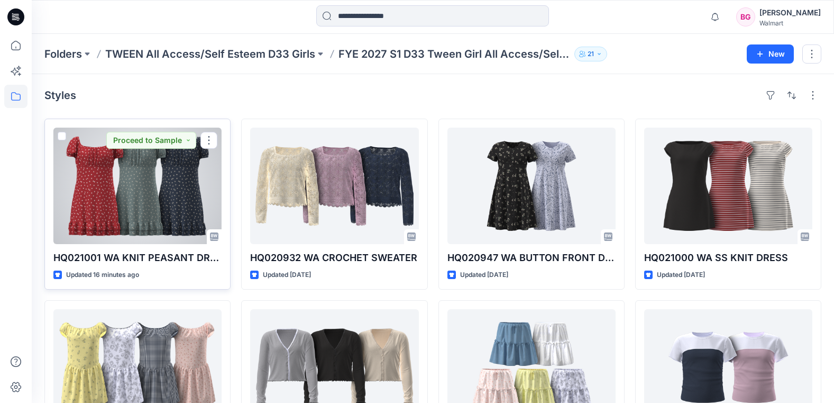
click at [190, 193] on div at bounding box center [137, 185] width 168 height 116
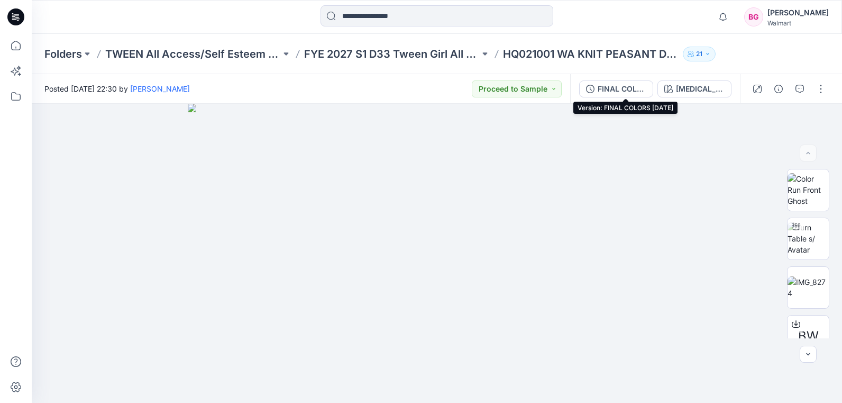
click at [639, 90] on div "FINAL COLORS [DATE]" at bounding box center [622, 89] width 49 height 12
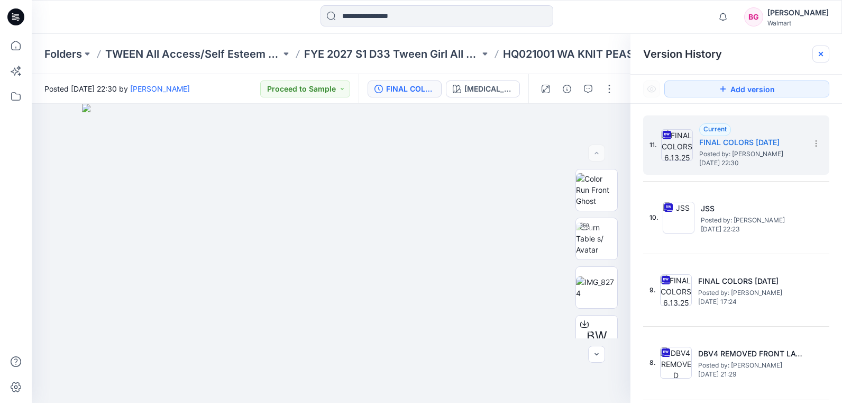
click at [821, 52] on icon at bounding box center [821, 54] width 8 height 8
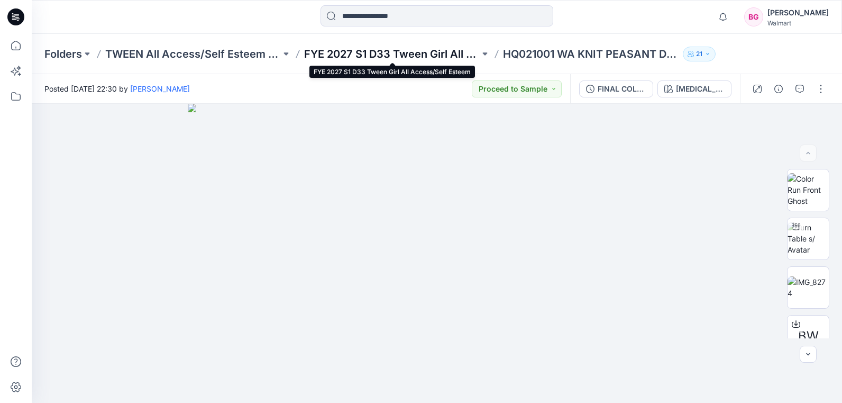
click at [452, 53] on p "FYE 2027 S1 D33 Tween Girl All Access/Self Esteem" at bounding box center [392, 54] width 176 height 15
